Goal: Information Seeking & Learning: Check status

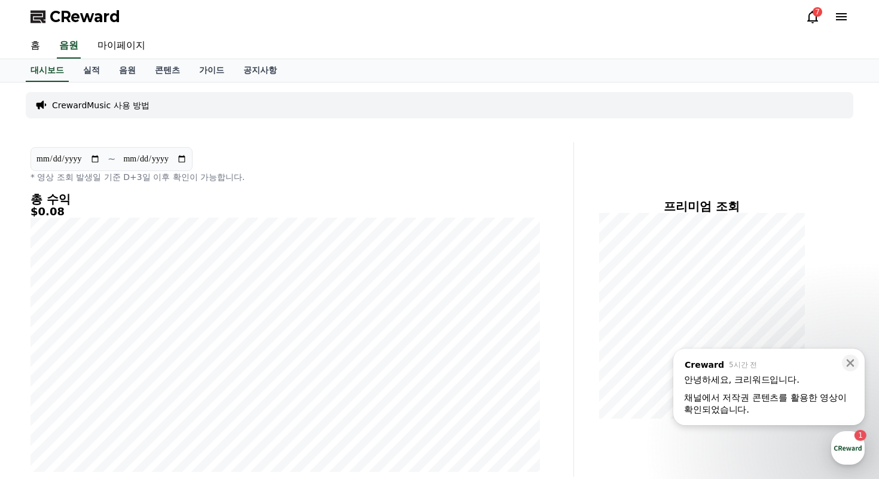
click at [746, 365] on div ", from Creward 5시간 전" at bounding box center [769, 364] width 170 height 11
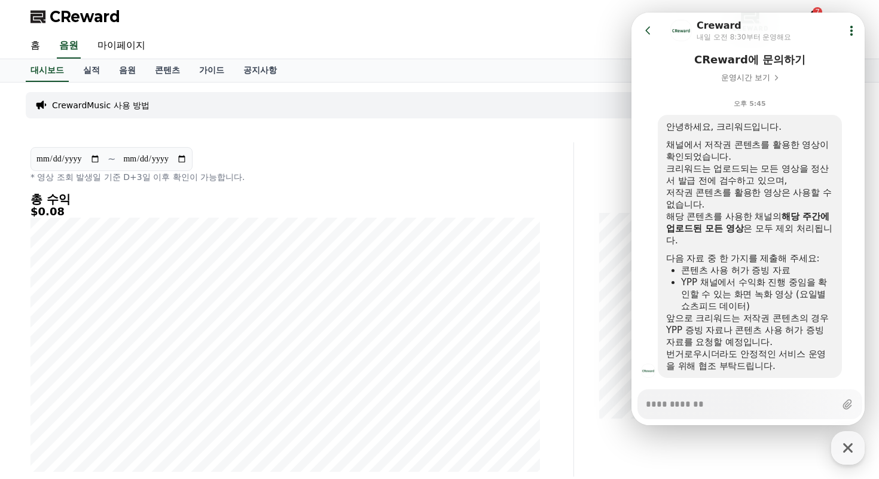
scroll to position [109, 0]
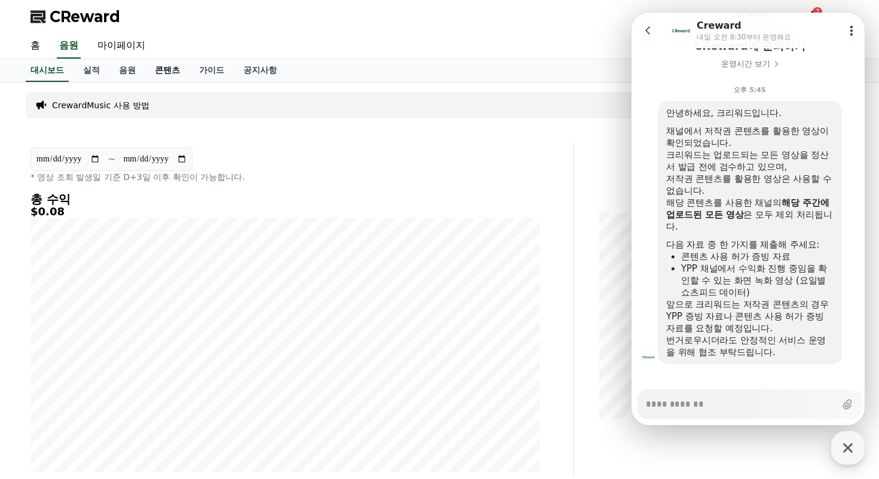
type textarea "*"
click at [161, 66] on link "콘텐츠" at bounding box center [167, 70] width 44 height 23
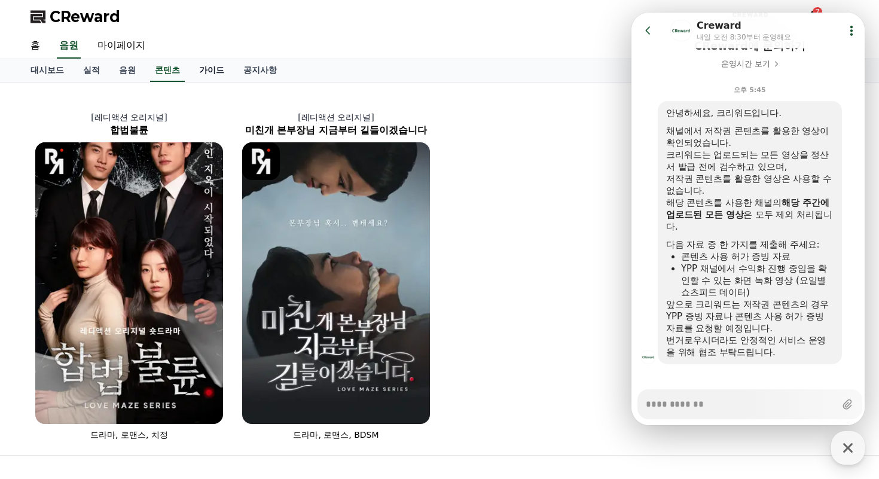
click at [191, 62] on link "가이드" at bounding box center [212, 70] width 44 height 23
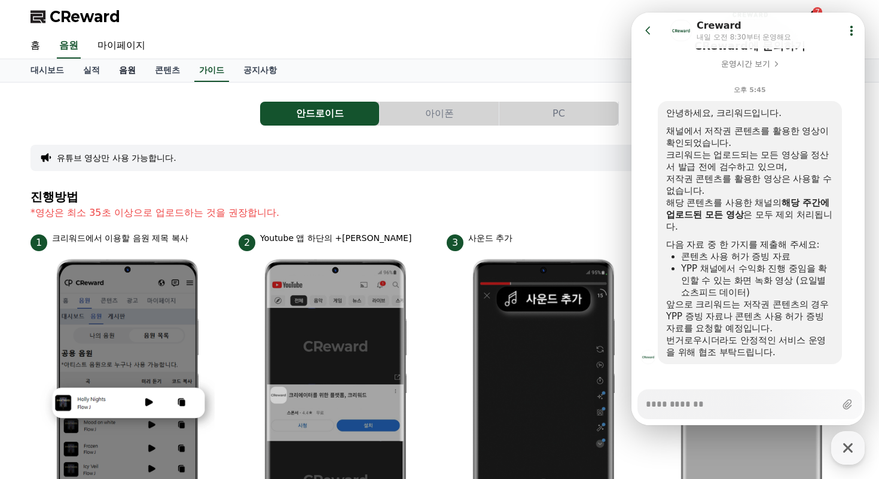
click at [121, 75] on link "음원" at bounding box center [127, 70] width 36 height 23
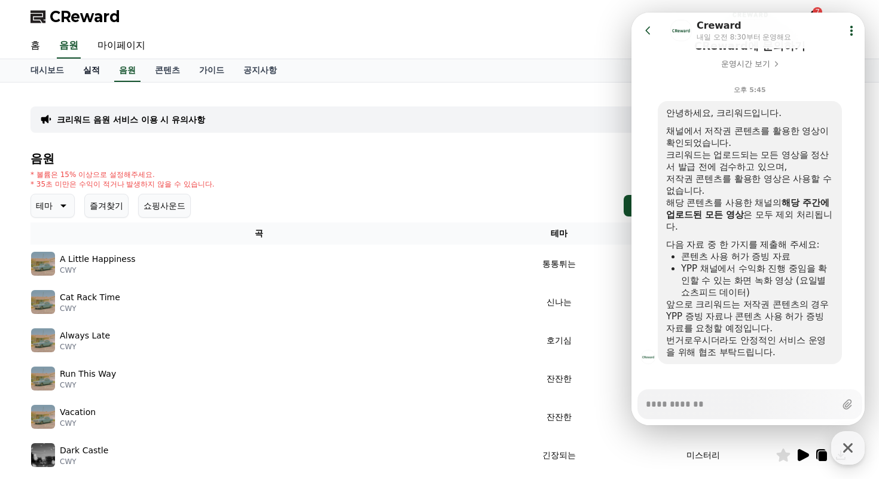
click at [91, 72] on link "실적" at bounding box center [92, 70] width 36 height 23
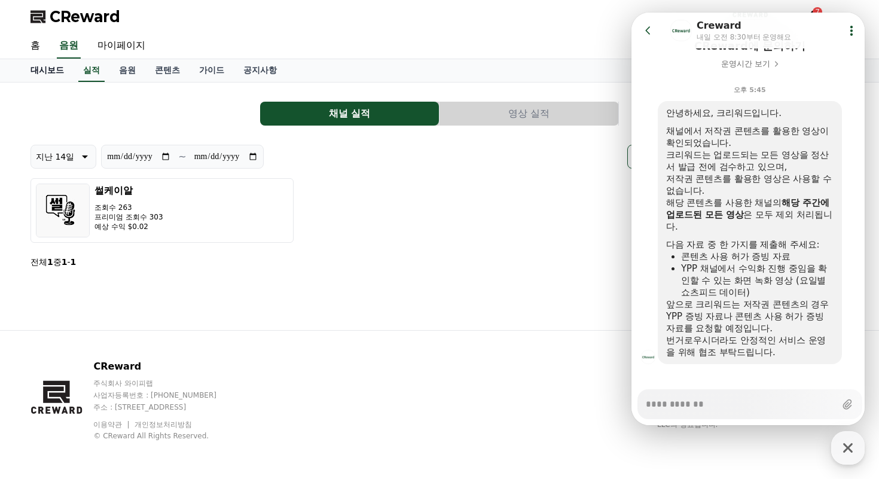
click at [44, 66] on link "대시보드" at bounding box center [47, 70] width 53 height 23
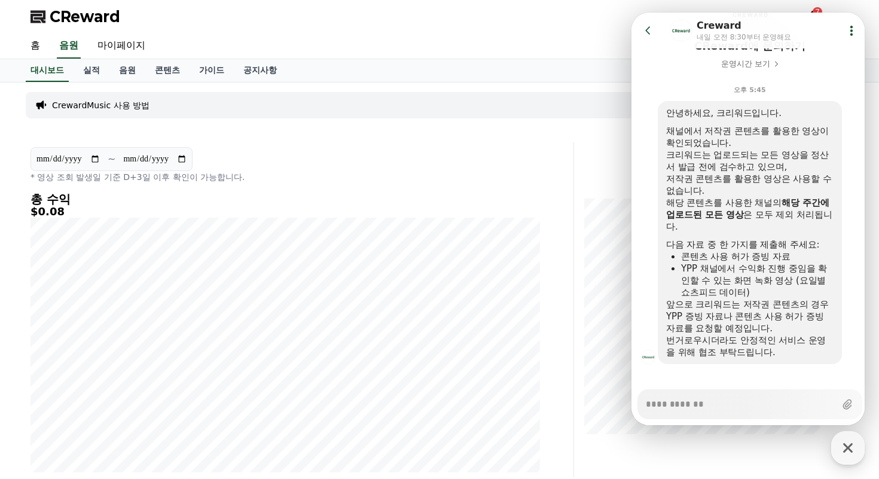
click at [65, 68] on div "대시보드 실적 음원 콘텐츠 가이드 공지사항" at bounding box center [439, 70] width 837 height 23
click at [79, 71] on link "실적" at bounding box center [92, 70] width 36 height 23
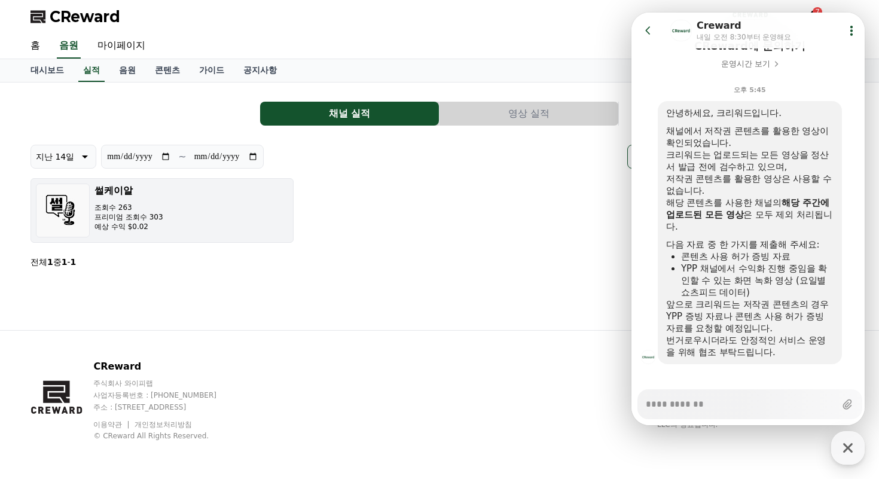
click at [170, 227] on button "썰케이알 조회수 263 프리미엄 조회수 303 예상 수익 $0.02" at bounding box center [161, 210] width 263 height 65
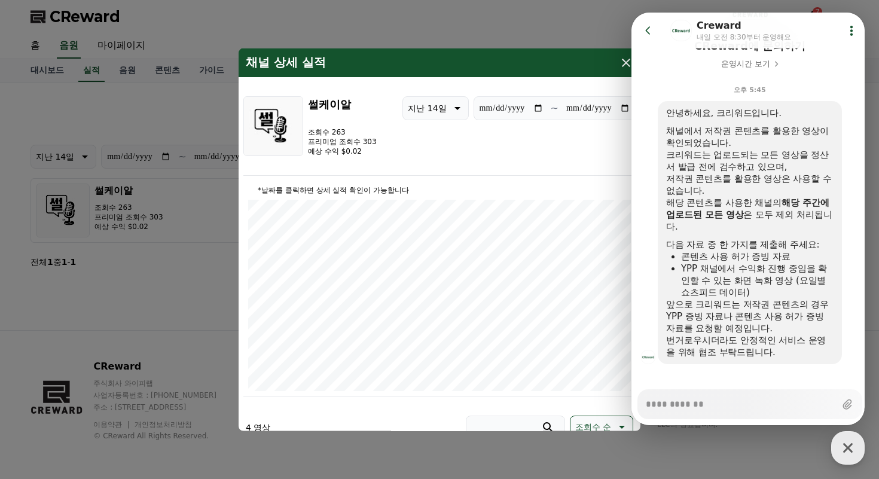
click at [204, 215] on button "close modal" at bounding box center [439, 239] width 879 height 479
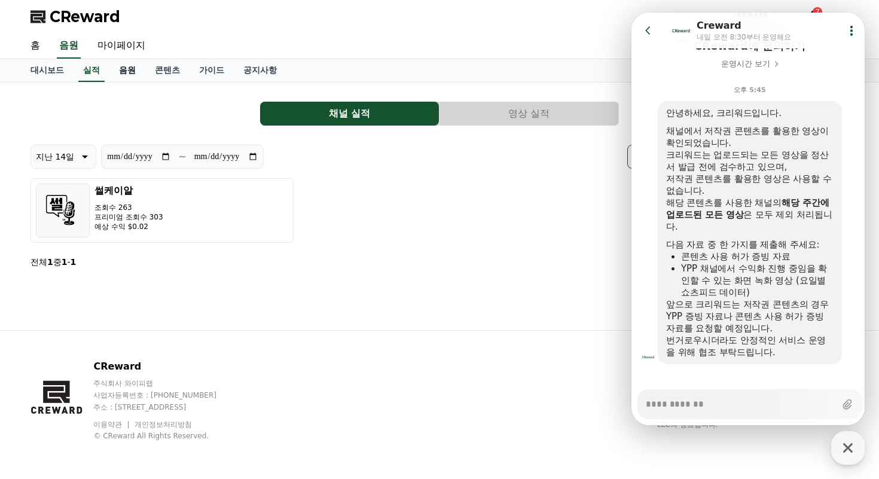
click at [123, 74] on link "음원" at bounding box center [127, 70] width 36 height 23
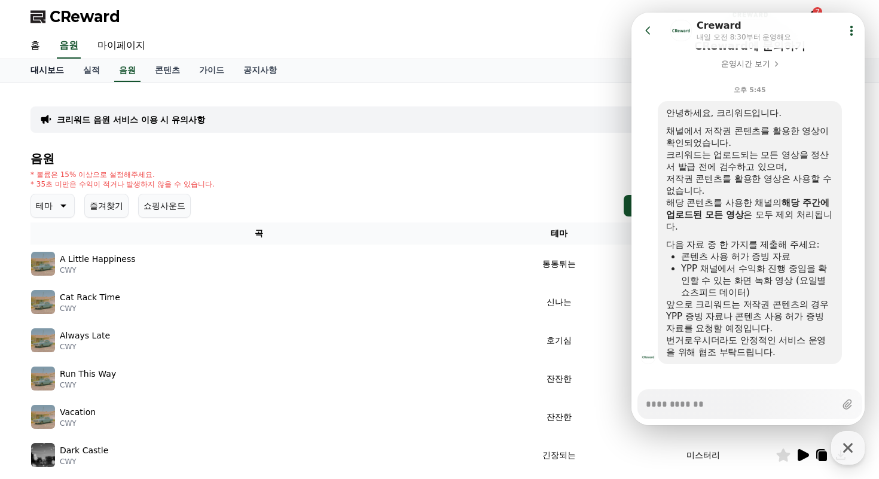
click at [53, 71] on link "대시보드" at bounding box center [47, 70] width 53 height 23
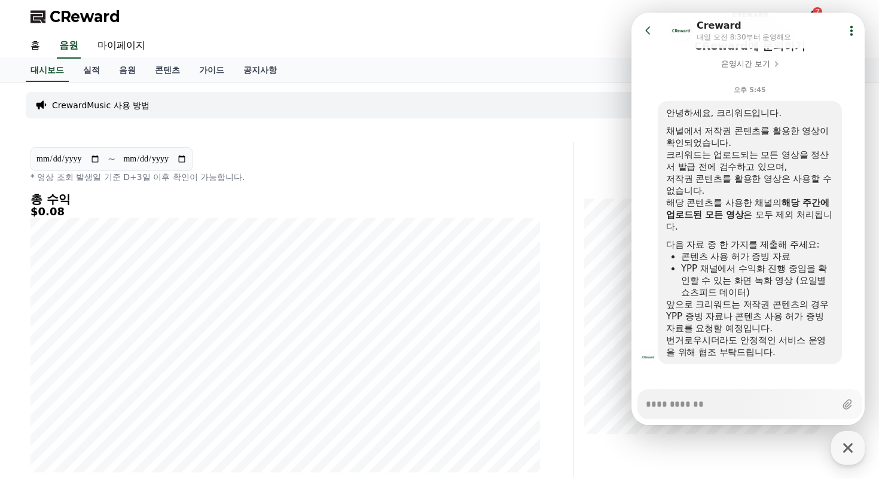
click at [647, 30] on icon at bounding box center [648, 31] width 12 height 12
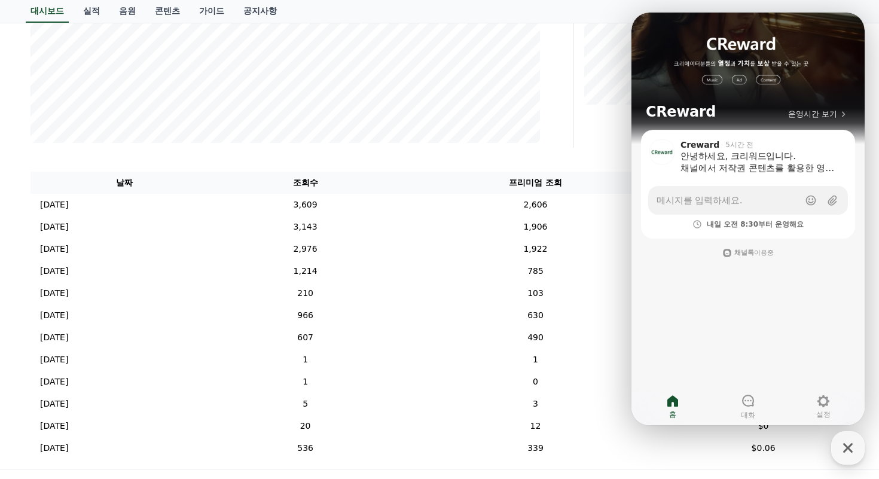
scroll to position [346, 0]
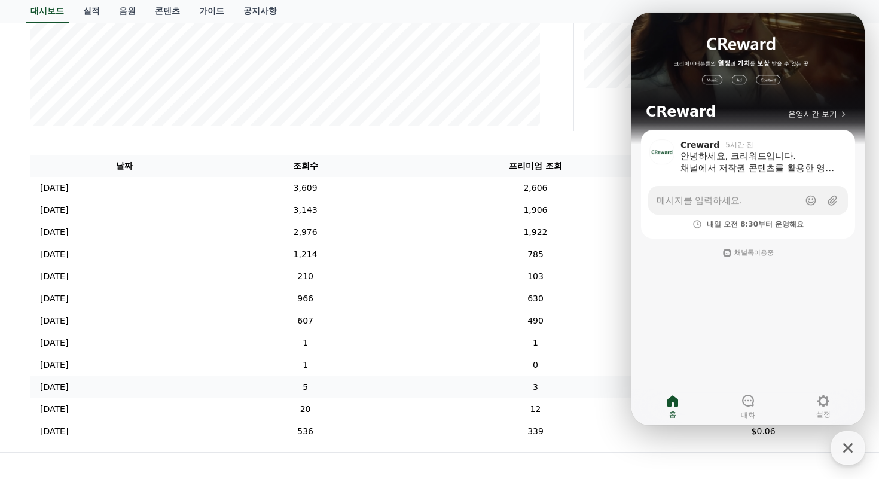
click at [575, 389] on td "3" at bounding box center [535, 387] width 285 height 22
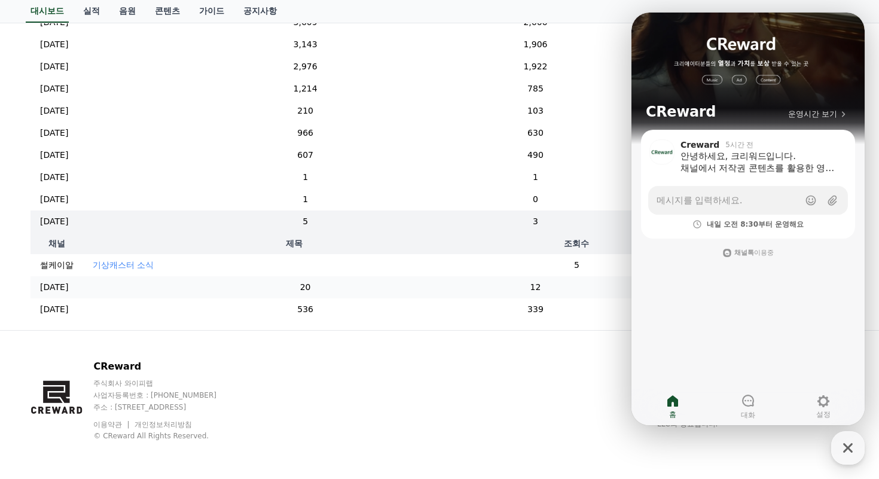
scroll to position [472, 0]
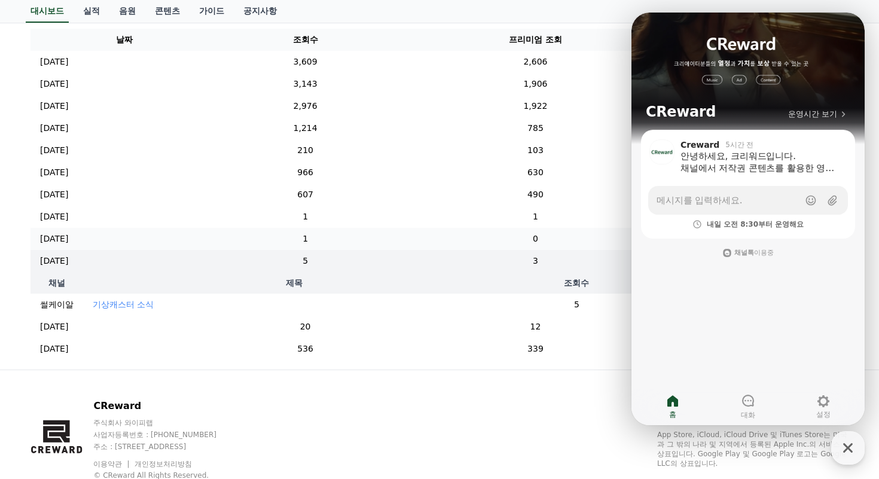
click at [319, 237] on td "1" at bounding box center [305, 239] width 175 height 22
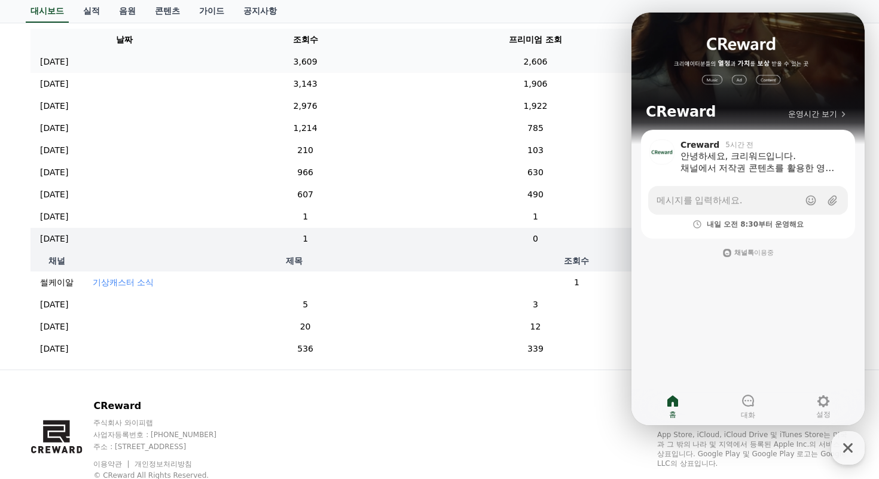
click at [392, 57] on td "3,609" at bounding box center [305, 62] width 175 height 22
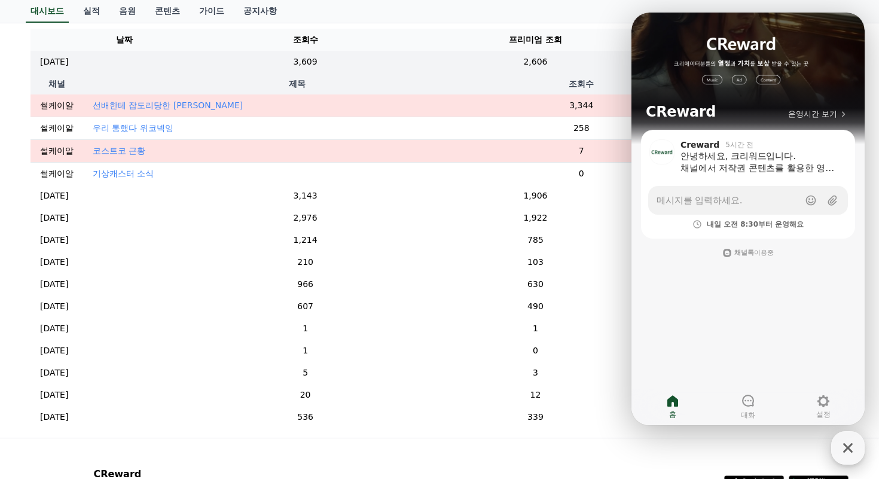
click at [746, 445] on icon "button" at bounding box center [848, 448] width 10 height 10
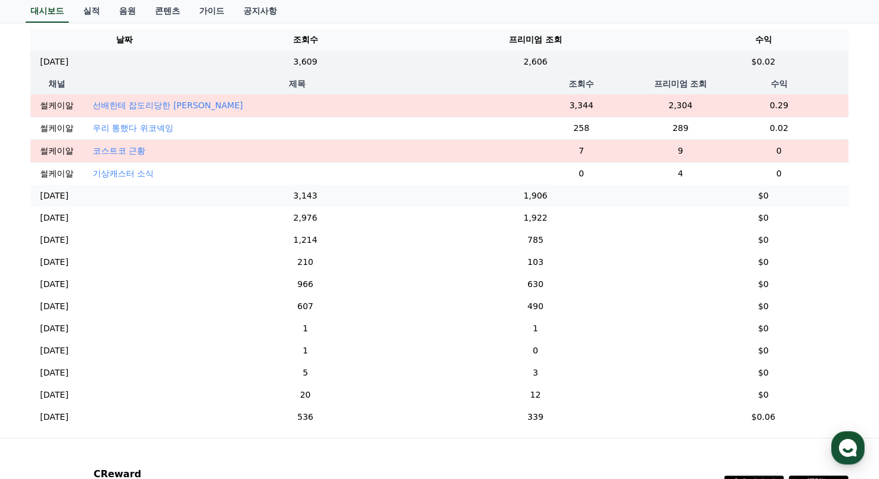
click at [678, 202] on td "1,906" at bounding box center [535, 196] width 285 height 22
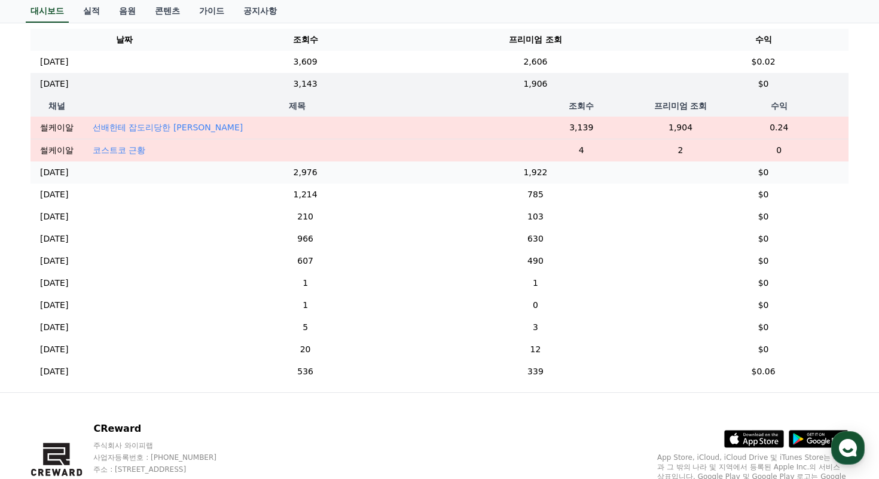
click at [648, 179] on td "1,922" at bounding box center [535, 172] width 285 height 22
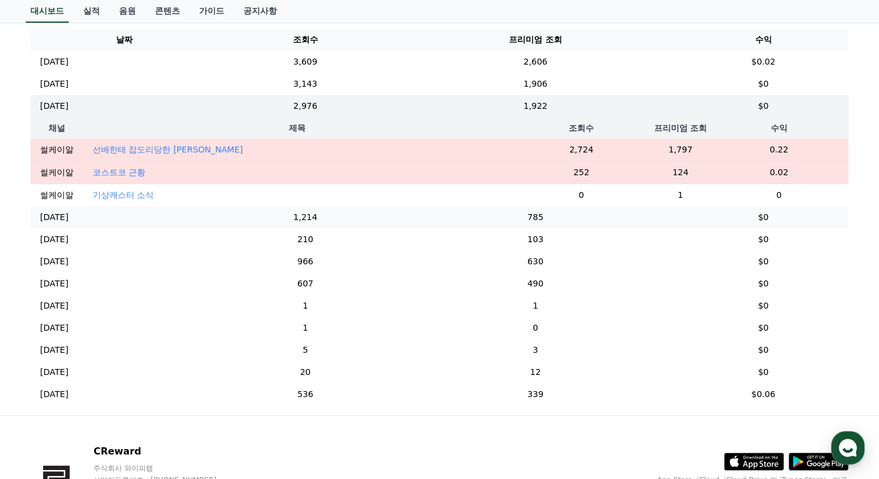
click at [646, 216] on td "785" at bounding box center [535, 217] width 285 height 22
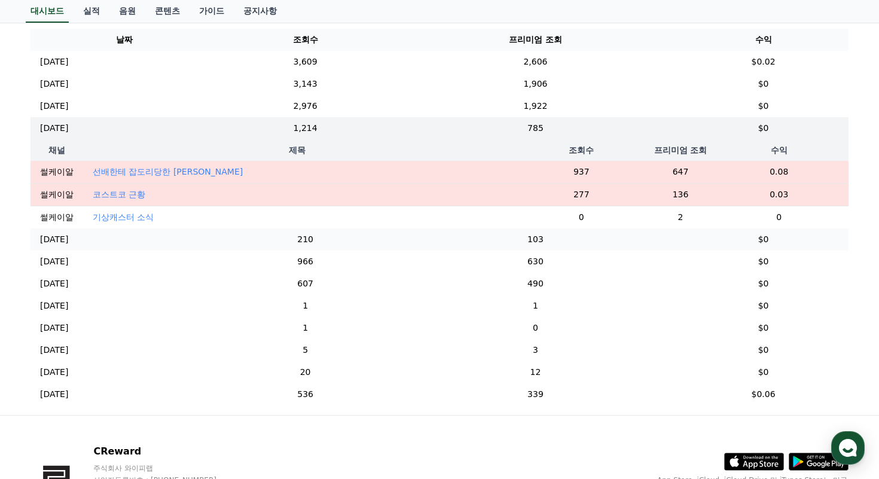
click at [650, 240] on td "103" at bounding box center [535, 239] width 285 height 22
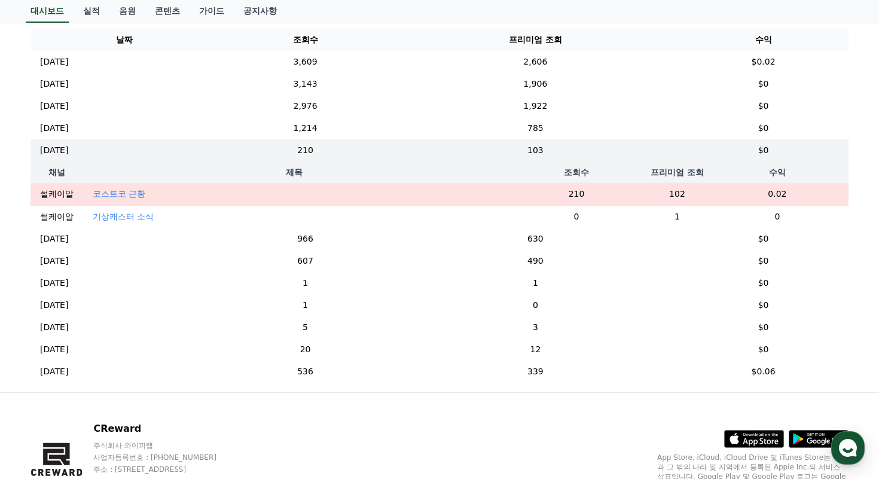
click at [112, 198] on p "코스트코 근황" at bounding box center [119, 194] width 53 height 12
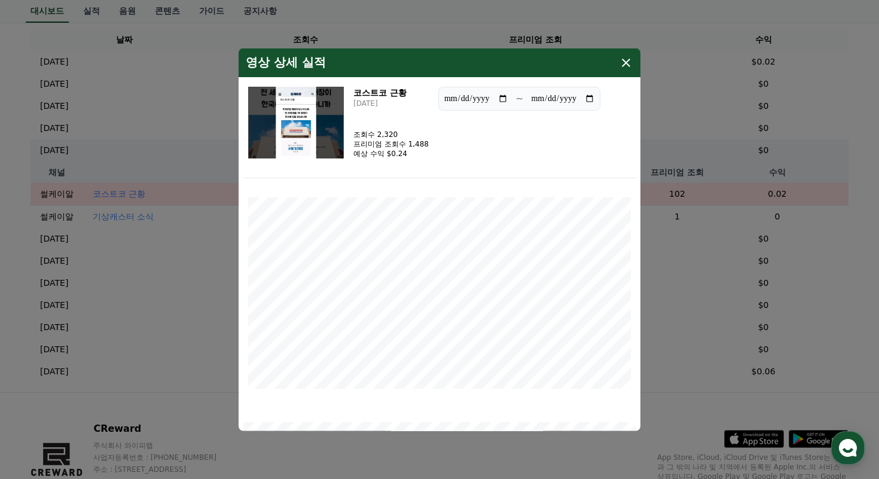
click at [298, 125] on img "modal" at bounding box center [296, 122] width 96 height 72
